Goal: Task Accomplishment & Management: Use online tool/utility

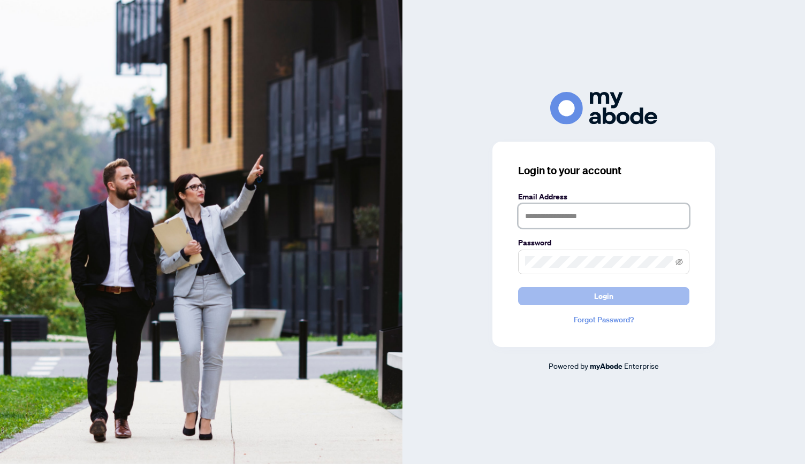
type input "**********"
click at [600, 297] on span "Login" at bounding box center [603, 296] width 19 height 17
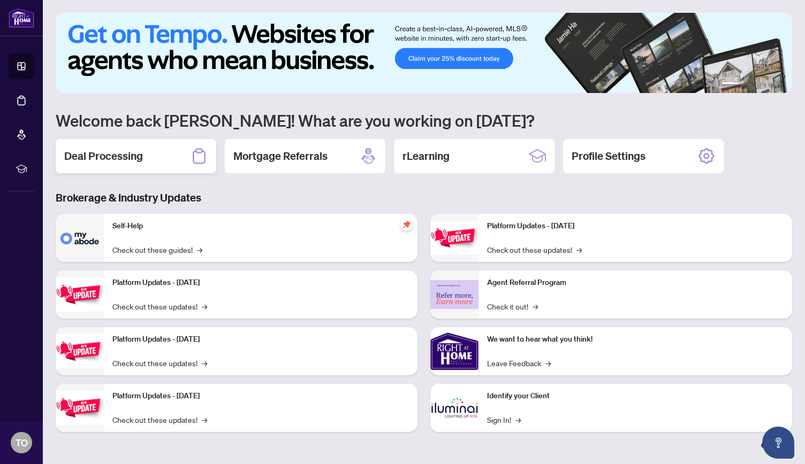
click at [123, 151] on h2 "Deal Processing" at bounding box center [103, 156] width 79 height 15
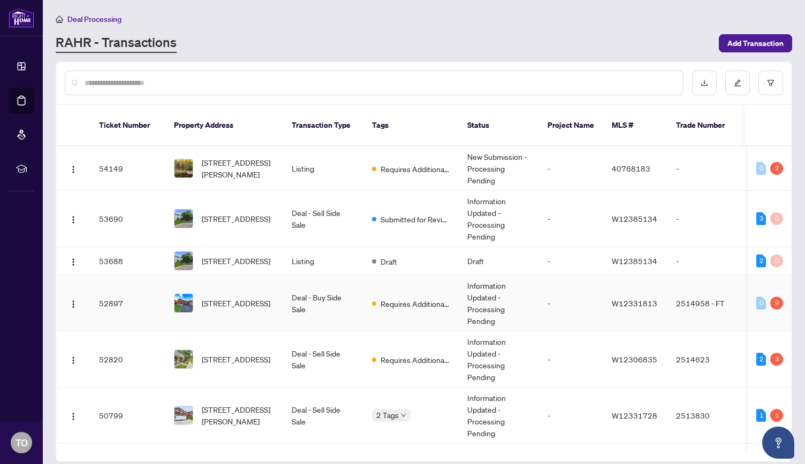
click at [350, 299] on td "Deal - Buy Side Sale" at bounding box center [323, 304] width 80 height 56
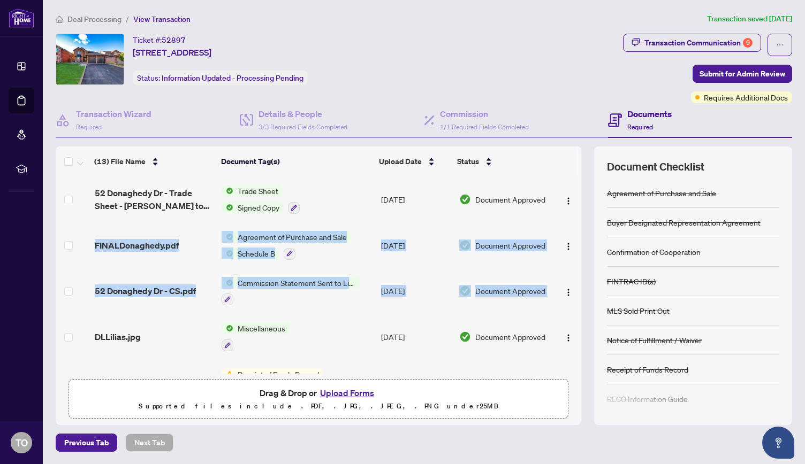
drag, startPoint x: 577, startPoint y: 196, endPoint x: 575, endPoint y: 269, distance: 72.8
click at [575, 269] on tbody "52 Donaghedy Dr - Trade Sheet - [PERSON_NAME] to Review.pdf Trade Sheet Signed …" at bounding box center [318, 473] width 525 height 593
click at [746, 40] on div "9" at bounding box center [748, 43] width 10 height 10
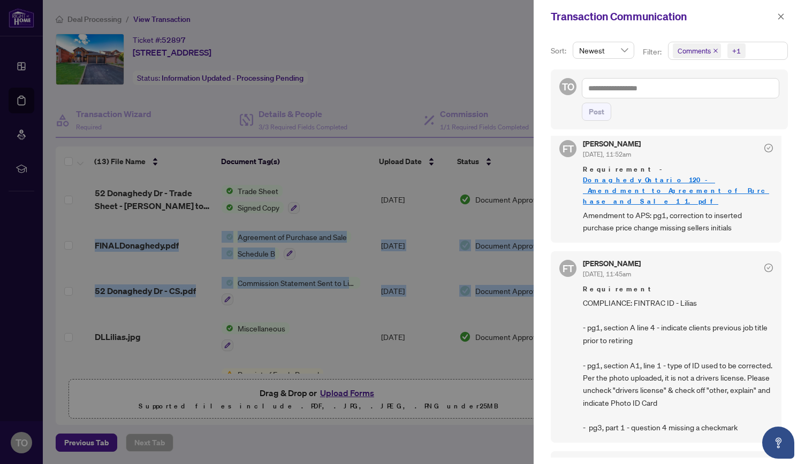
scroll to position [650, 0]
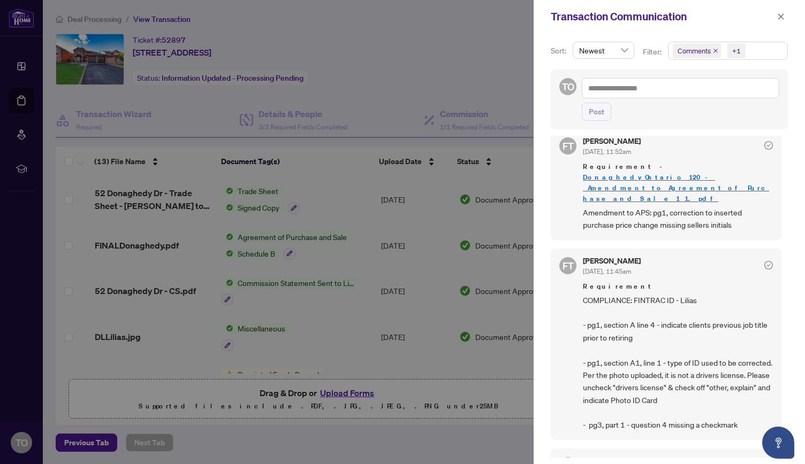
click at [335, 174] on div at bounding box center [402, 232] width 805 height 464
click at [777, 17] on icon "close" at bounding box center [780, 16] width 7 height 7
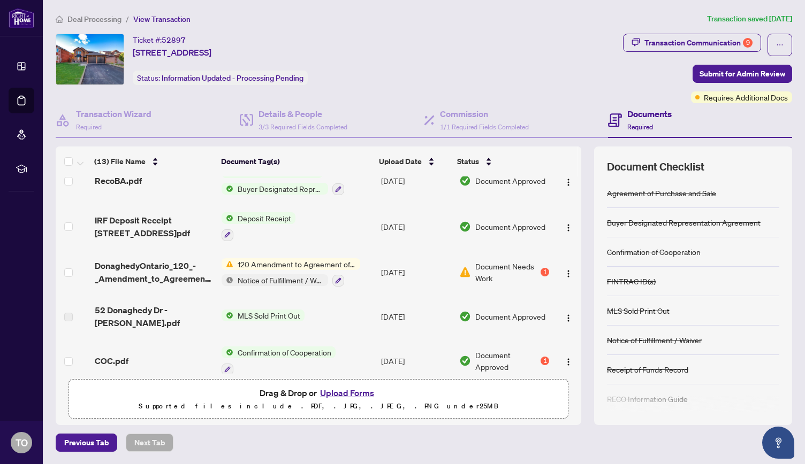
scroll to position [386, 0]
click at [541, 267] on div "1" at bounding box center [544, 271] width 9 height 9
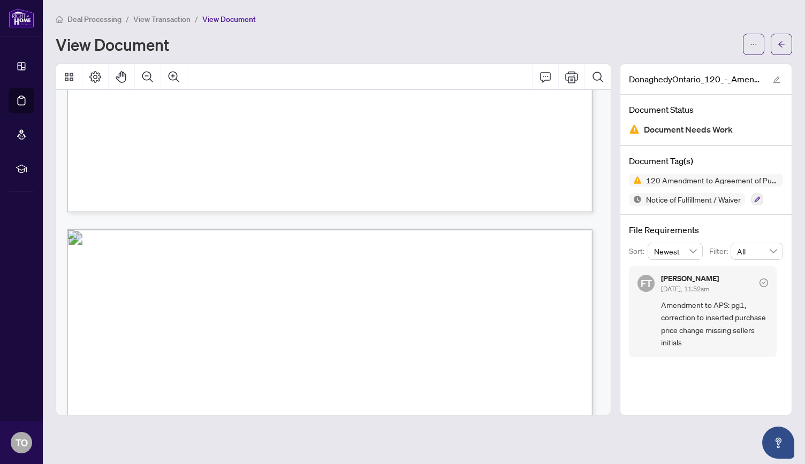
scroll to position [582, 0]
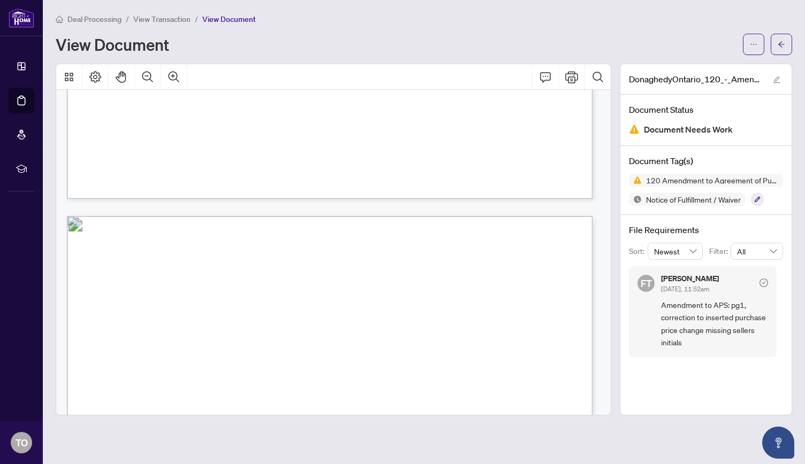
click at [614, 274] on div at bounding box center [333, 240] width 564 height 352
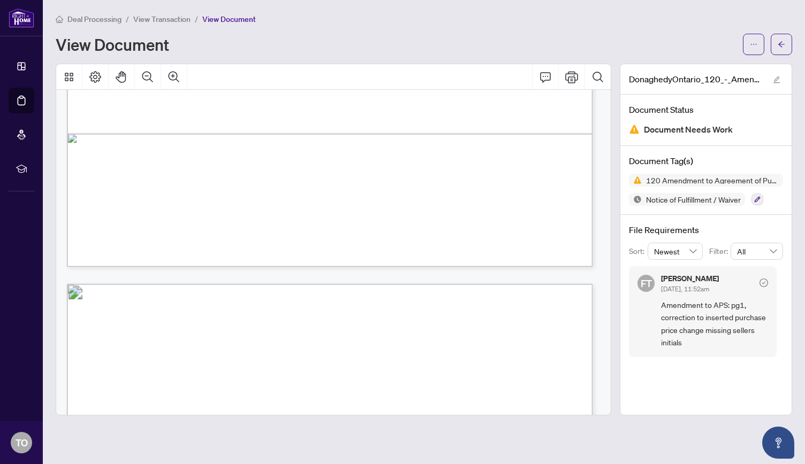
scroll to position [517, 0]
click at [783, 41] on icon "arrow-left" at bounding box center [780, 44] width 7 height 7
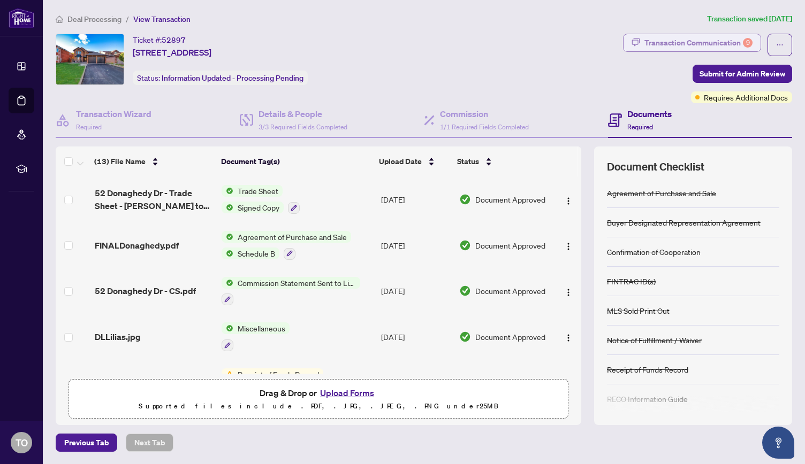
click at [732, 42] on div "Transaction Communication 9" at bounding box center [698, 42] width 108 height 17
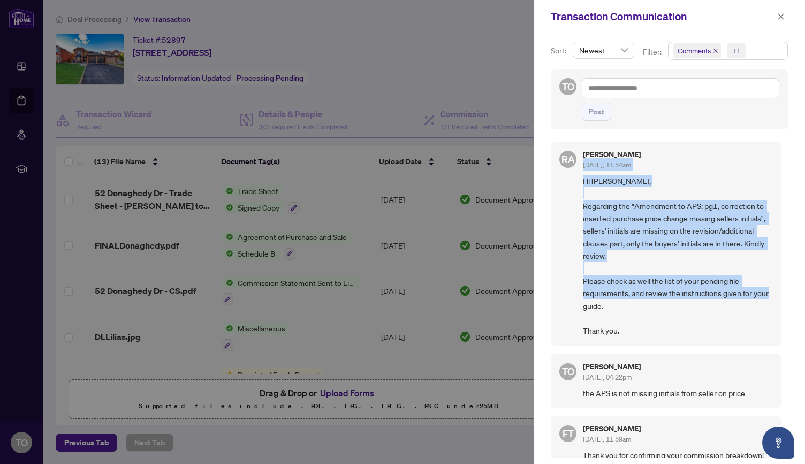
drag, startPoint x: 784, startPoint y: 156, endPoint x: 773, endPoint y: 301, distance: 145.4
click at [773, 301] on div "[PERSON_NAME] [DATE], 11:54am Hi [PERSON_NAME], Regarding the "Amendment to APS…" at bounding box center [669, 297] width 237 height 322
click at [781, 17] on icon "close" at bounding box center [780, 16] width 7 height 7
